Goal: Task Accomplishment & Management: Manage account settings

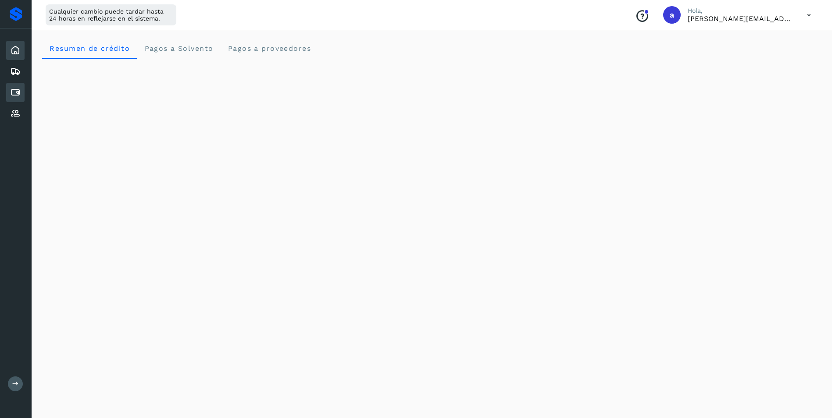
click at [8, 96] on div "Cuentas por pagar" at bounding box center [15, 92] width 18 height 19
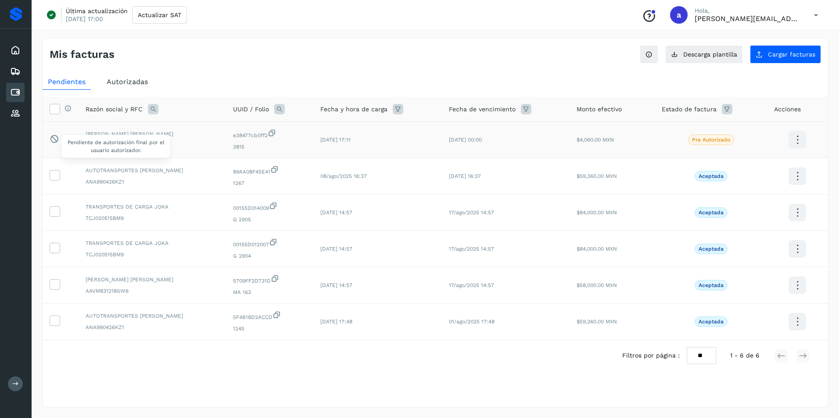
click at [53, 139] on icon at bounding box center [54, 138] width 9 height 9
click at [112, 132] on span "[PERSON_NAME] [PERSON_NAME]" at bounding box center [152, 134] width 133 height 8
click at [334, 138] on span "[DATE] 17:11" at bounding box center [335, 140] width 30 height 6
click at [477, 139] on span "[DATE] 00:00" at bounding box center [465, 140] width 33 height 6
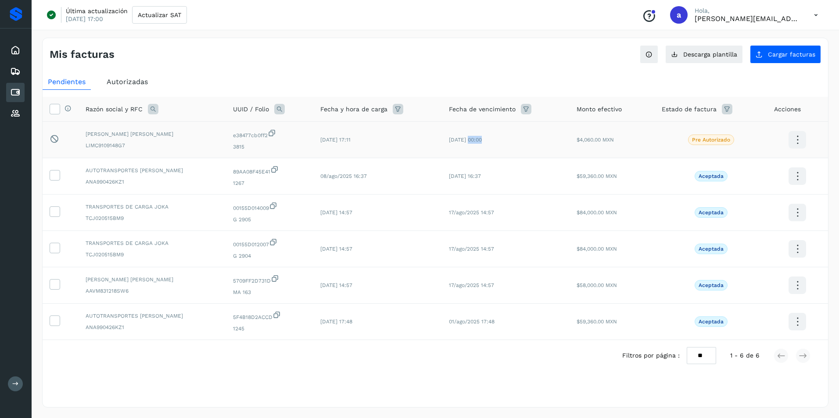
click at [477, 139] on span "[DATE] 00:00" at bounding box center [465, 140] width 33 height 6
drag, startPoint x: 477, startPoint y: 139, endPoint x: 615, endPoint y: 147, distance: 138.4
click at [615, 147] on td "$4,060.00 MXN" at bounding box center [612, 140] width 86 height 36
click at [714, 141] on p "Pre Autorizado" at bounding box center [711, 140] width 38 height 6
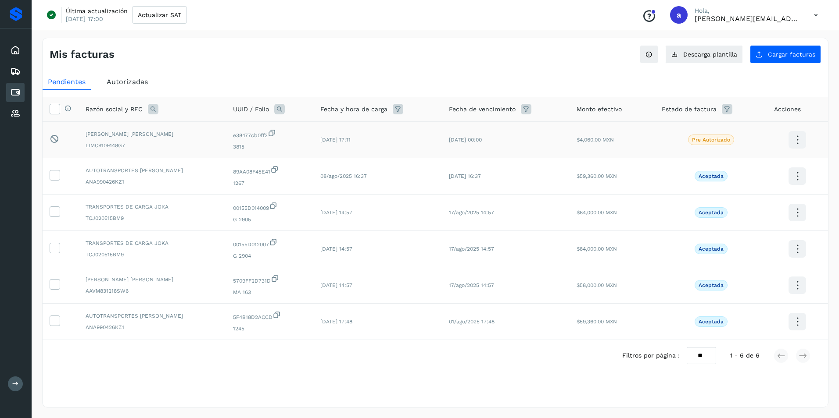
click at [801, 140] on icon at bounding box center [797, 140] width 21 height 21
click at [742, 132] on button "Ver Detalle" at bounding box center [753, 131] width 104 height 17
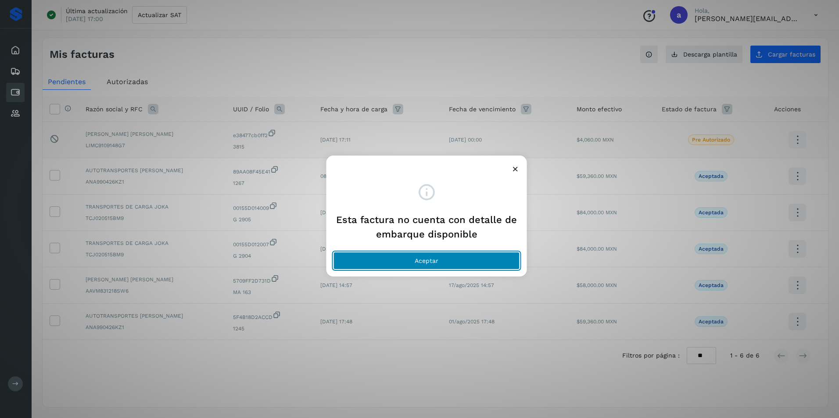
click at [456, 256] on button "Aceptar" at bounding box center [426, 261] width 186 height 18
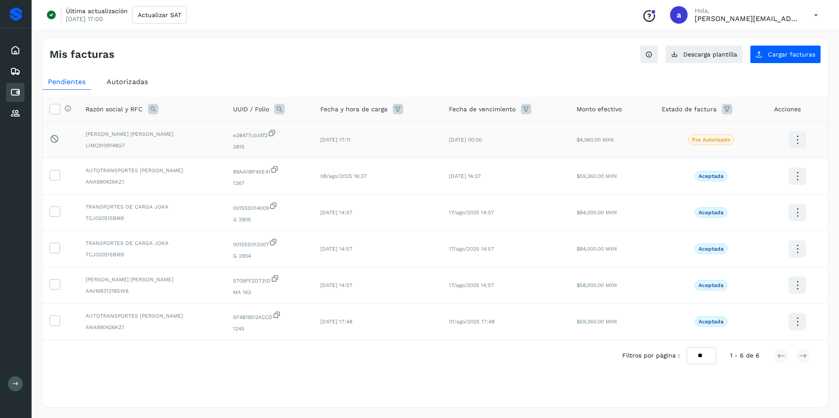
click at [811, 17] on icon at bounding box center [816, 15] width 18 height 18
click at [766, 57] on div "Cerrar sesión" at bounding box center [772, 56] width 104 height 17
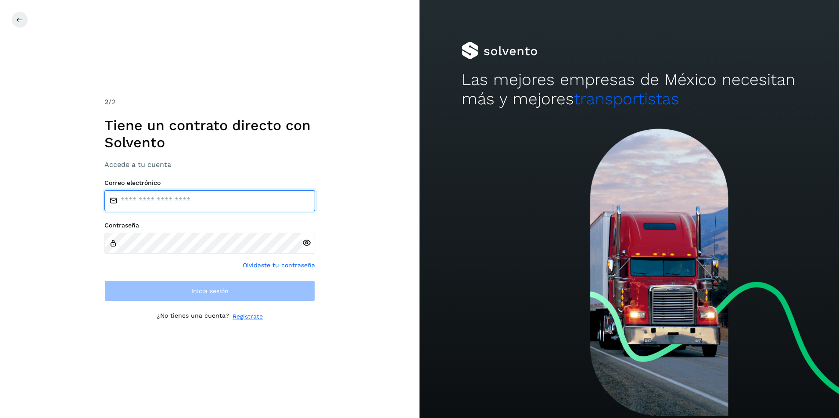
type input "**********"
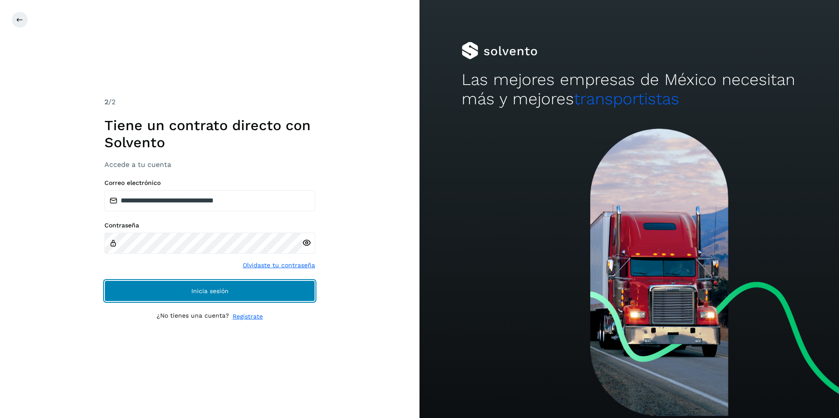
click at [183, 299] on button "Inicia sesión" at bounding box center [209, 291] width 211 height 21
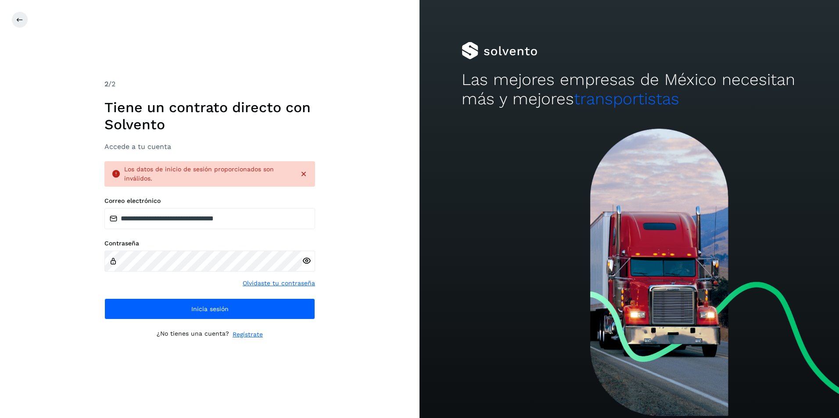
click at [306, 263] on icon at bounding box center [306, 261] width 9 height 9
click at [58, 261] on div "**********" at bounding box center [209, 209] width 419 height 418
click at [382, 258] on div "**********" at bounding box center [209, 209] width 419 height 418
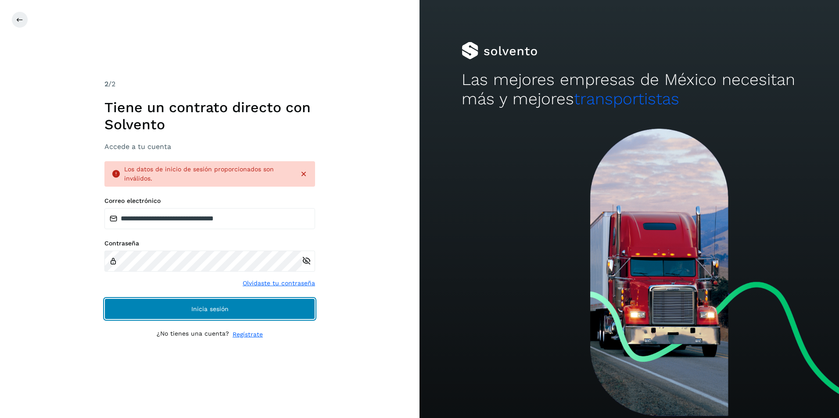
click at [218, 312] on span "Inicia sesión" at bounding box center [209, 309] width 37 height 6
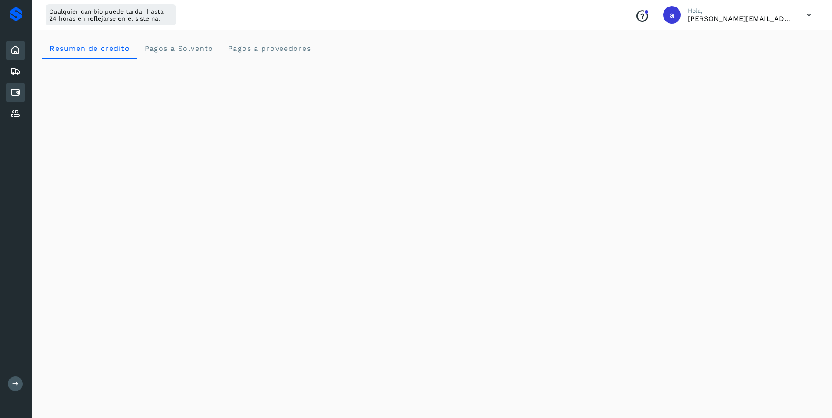
click at [18, 96] on icon at bounding box center [15, 92] width 11 height 11
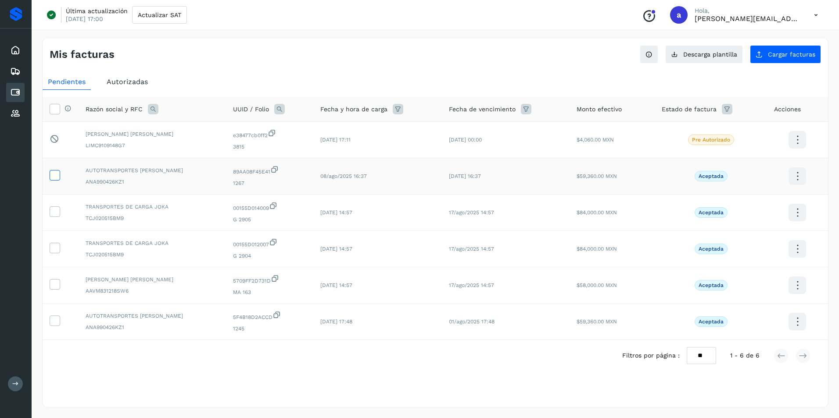
click at [53, 177] on icon at bounding box center [54, 174] width 9 height 9
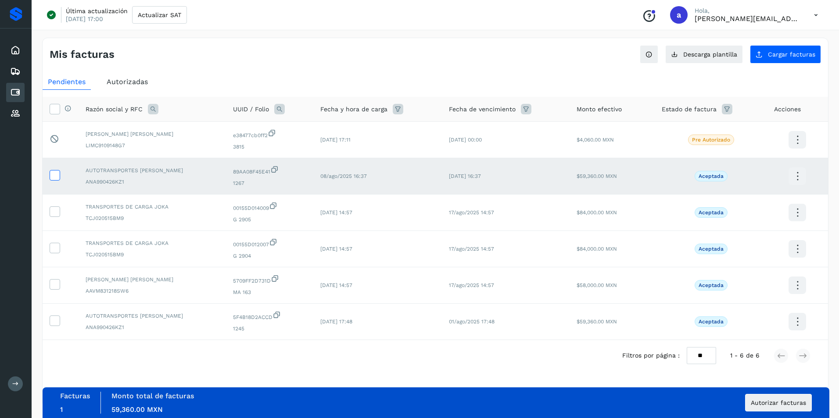
click at [58, 175] on icon at bounding box center [54, 174] width 9 height 9
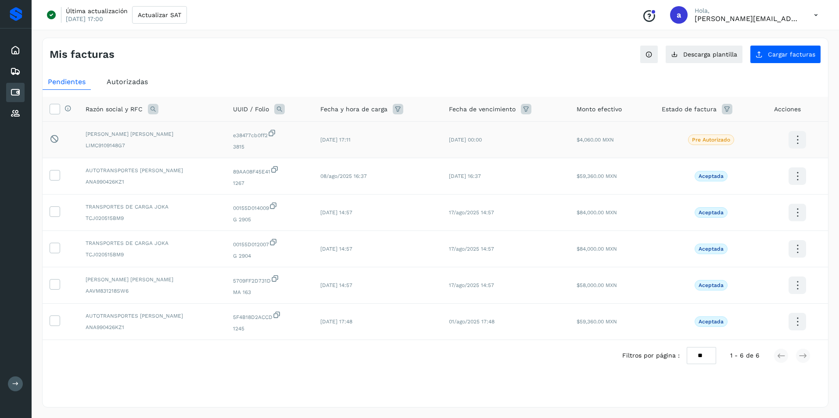
click at [276, 134] on icon at bounding box center [272, 132] width 9 height 9
click at [799, 143] on icon at bounding box center [797, 140] width 21 height 21
click at [679, 71] on div at bounding box center [419, 209] width 839 height 418
click at [657, 57] on button "Ver instrucciones para cargar Facturas" at bounding box center [648, 54] width 18 height 18
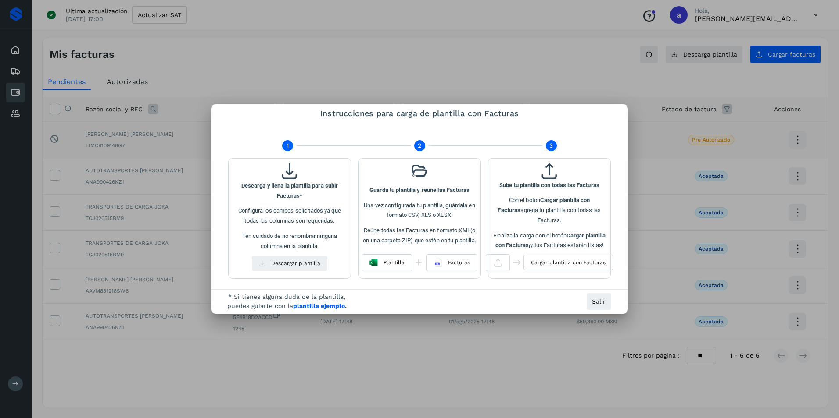
click at [595, 82] on div at bounding box center [419, 209] width 839 height 418
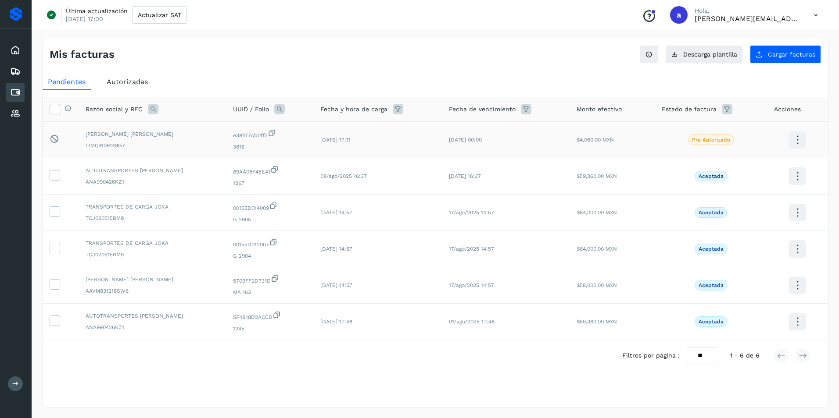
click at [265, 142] on div "e38477cb0ff2 3815" at bounding box center [269, 140] width 73 height 22
click at [17, 96] on icon at bounding box center [15, 92] width 11 height 11
click at [788, 61] on button "Cargar facturas" at bounding box center [784, 54] width 71 height 18
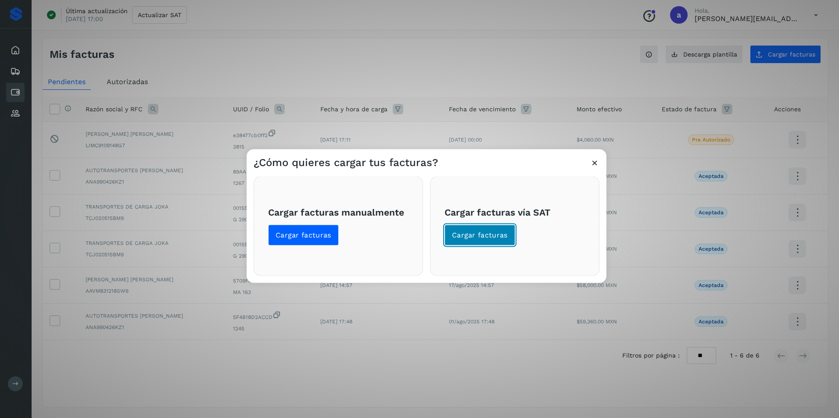
click at [510, 235] on button "Cargar facturas" at bounding box center [479, 235] width 71 height 21
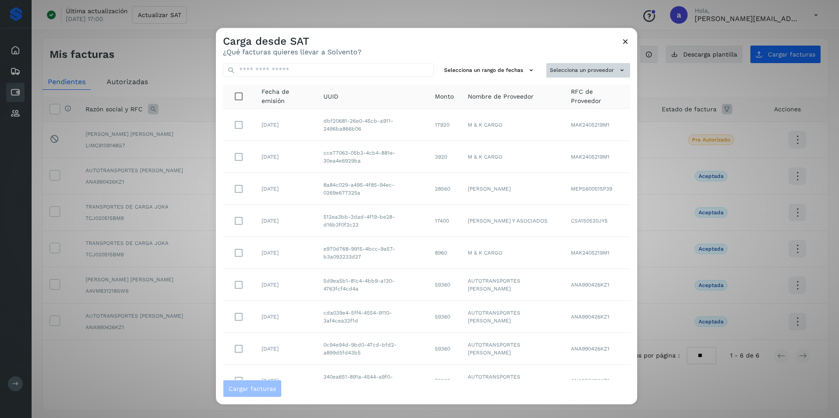
click at [583, 70] on button "Selecciona un proveedor" at bounding box center [588, 70] width 84 height 14
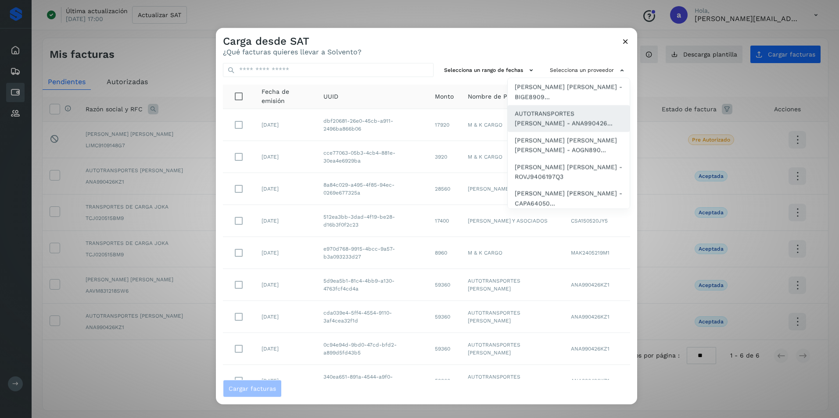
scroll to position [175, 0]
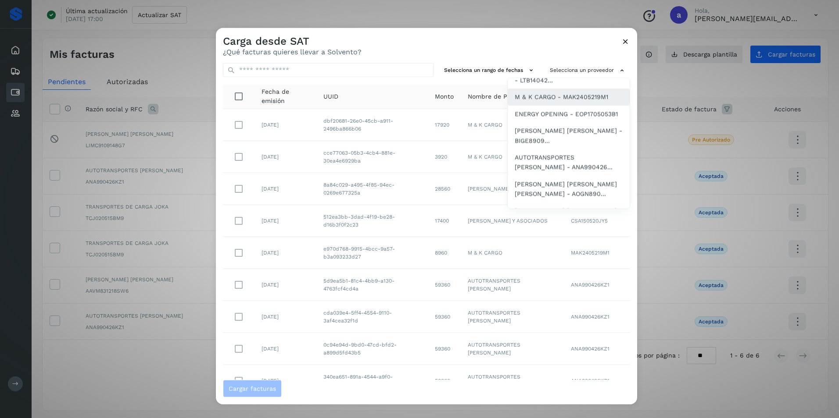
click at [554, 102] on span "M & K CARGO - MAK2405219M1" at bounding box center [560, 97] width 93 height 10
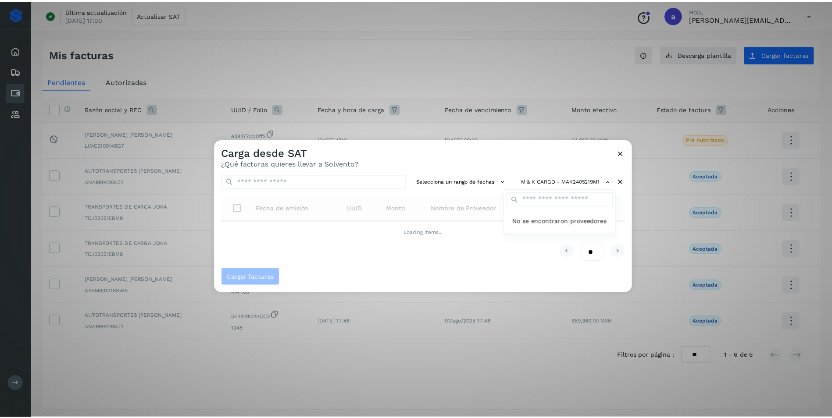
scroll to position [0, 0]
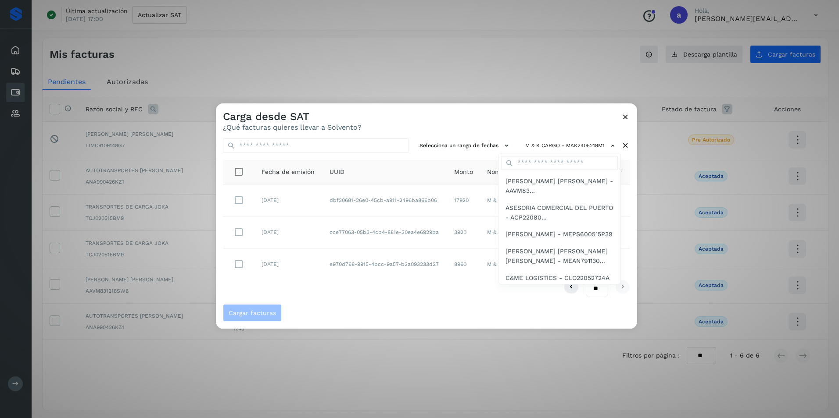
click at [425, 295] on div at bounding box center [635, 312] width 839 height 418
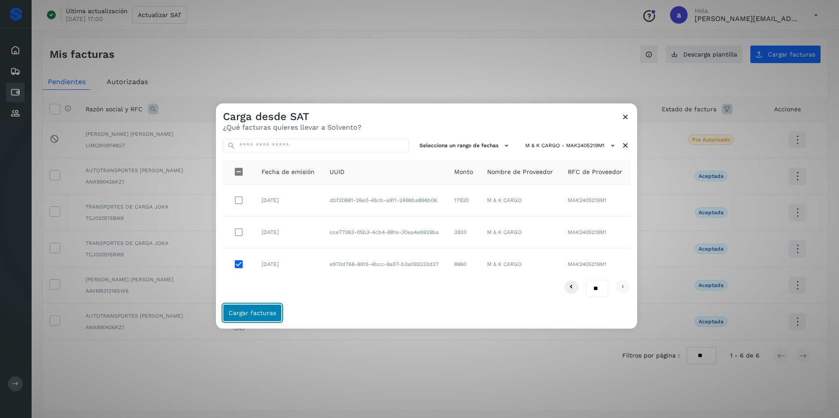
click at [250, 310] on span "Cargar facturas" at bounding box center [251, 313] width 47 height 6
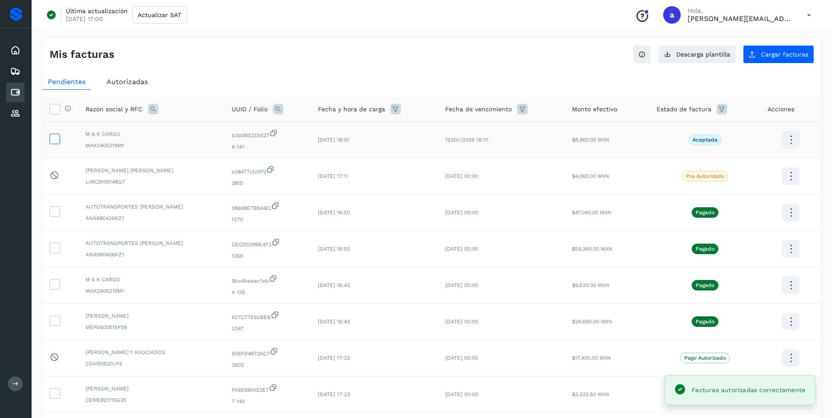
click at [54, 139] on icon at bounding box center [54, 138] width 9 height 9
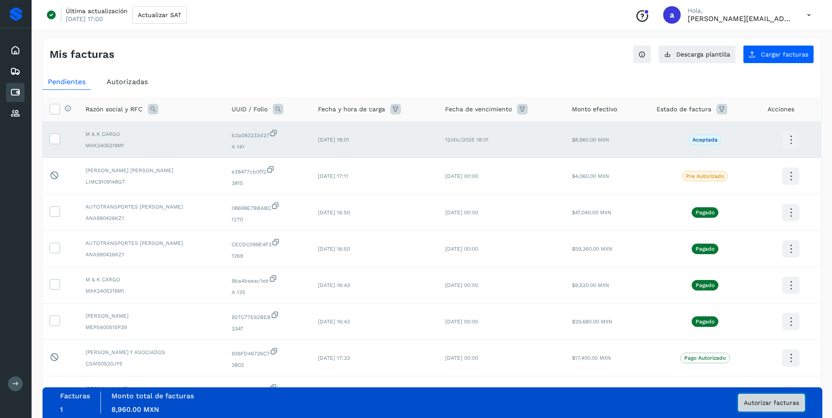
click at [786, 405] on span "Autorizar facturas" at bounding box center [771, 403] width 55 height 6
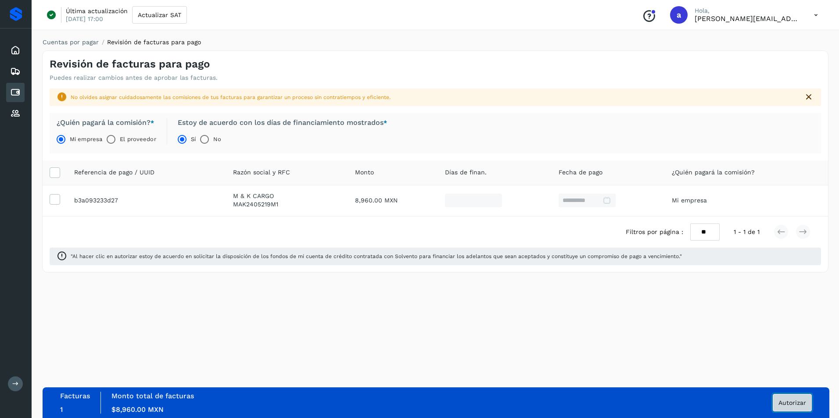
click at [791, 402] on span "Autorizar" at bounding box center [792, 403] width 28 height 6
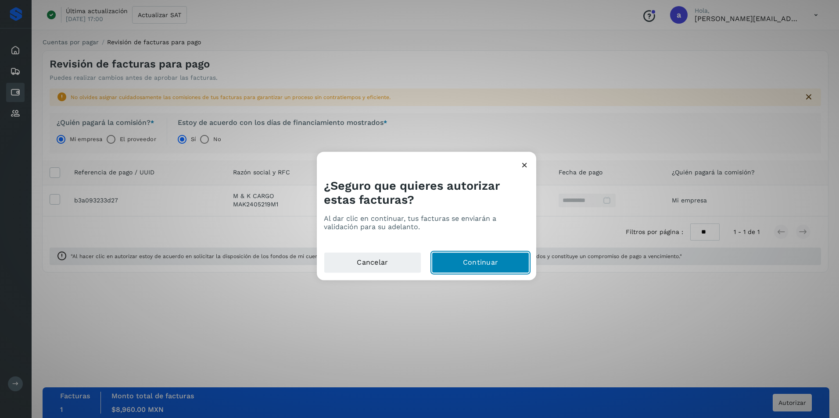
click at [476, 263] on button "Continuar" at bounding box center [480, 263] width 97 height 21
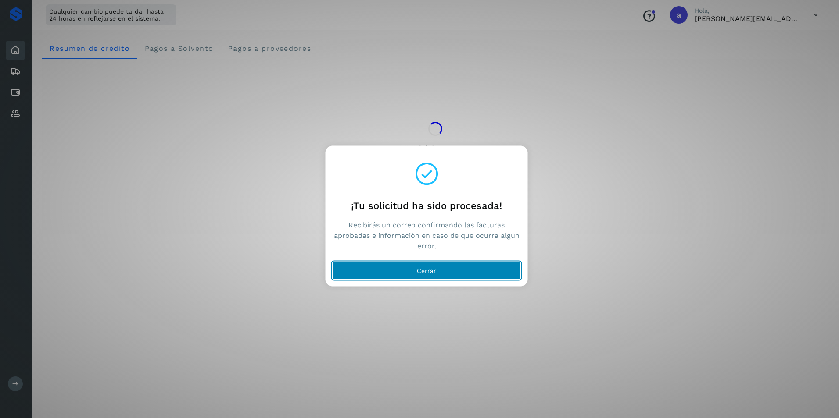
click at [454, 273] on button "Cerrar" at bounding box center [426, 271] width 188 height 18
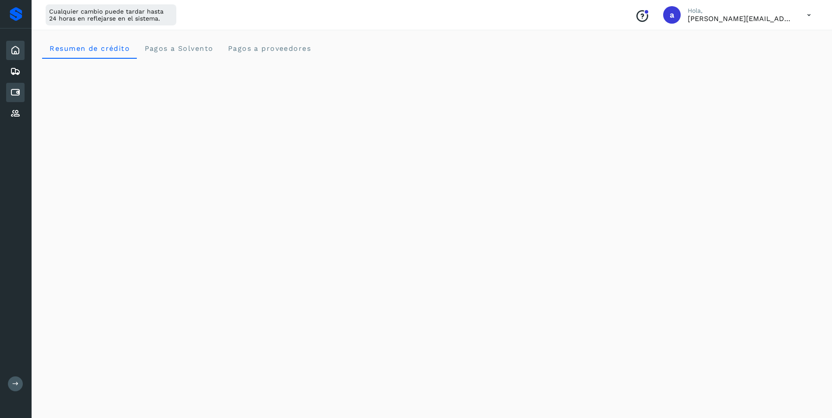
click at [16, 90] on icon at bounding box center [15, 92] width 11 height 11
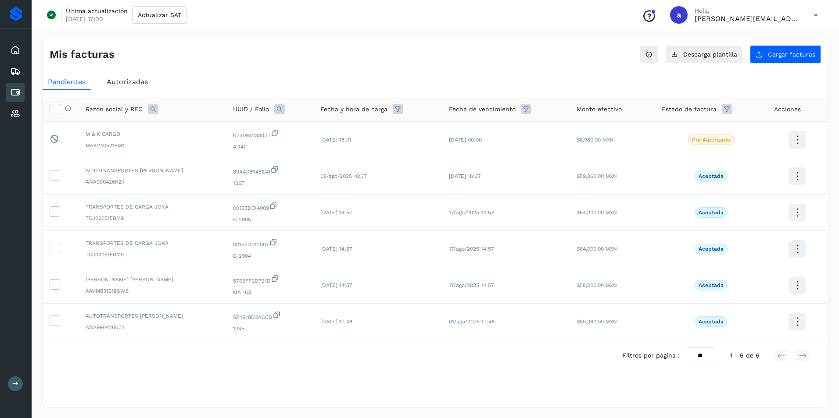
click at [137, 82] on span "Autorizadas" at bounding box center [127, 82] width 41 height 8
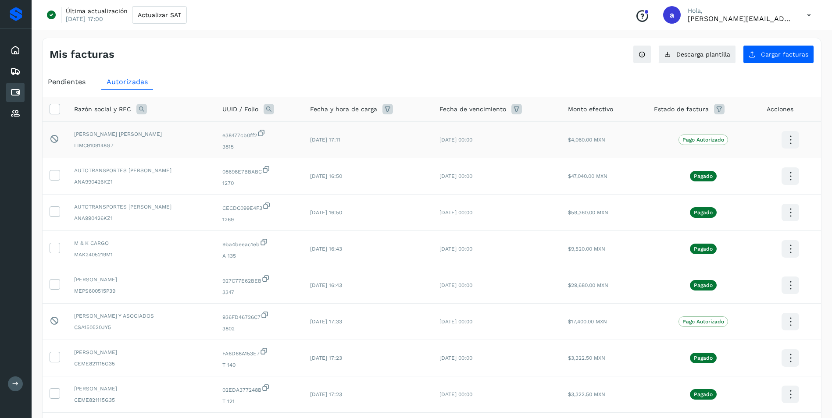
click at [786, 141] on icon at bounding box center [790, 140] width 21 height 21
click at [591, 138] on div at bounding box center [416, 209] width 832 height 418
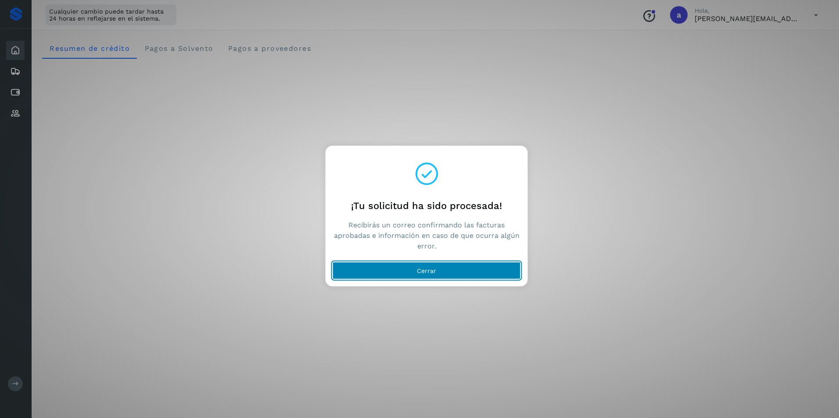
click at [430, 277] on button "Cerrar" at bounding box center [426, 271] width 188 height 18
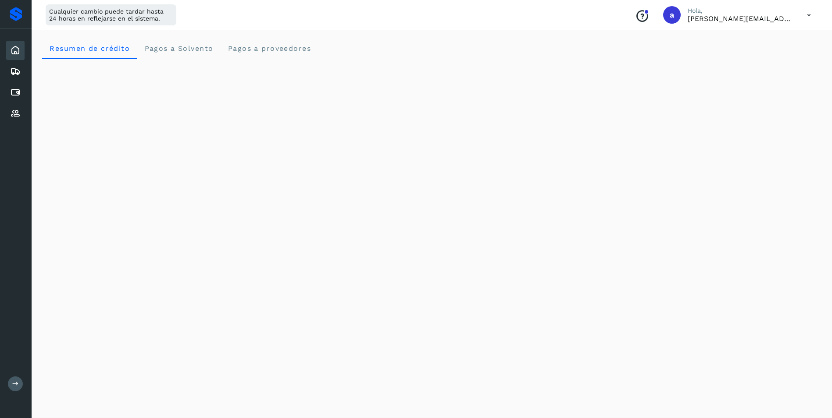
click at [809, 18] on icon at bounding box center [809, 15] width 18 height 18
click at [775, 61] on div "Cerrar sesión" at bounding box center [765, 56] width 104 height 17
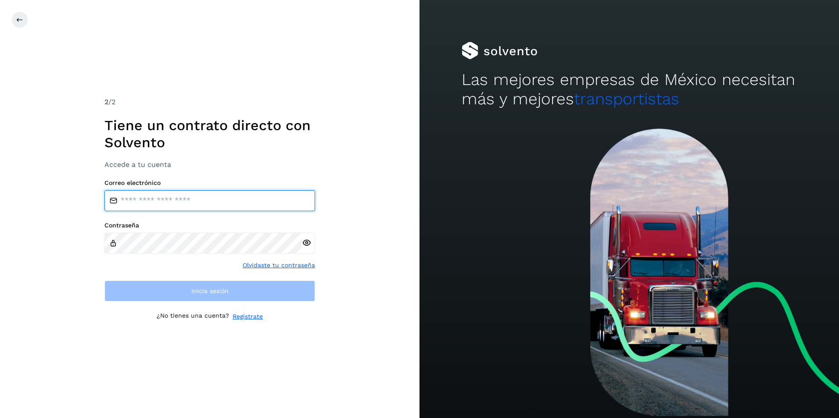
type input "**********"
